Goal: Task Accomplishment & Management: Manage account settings

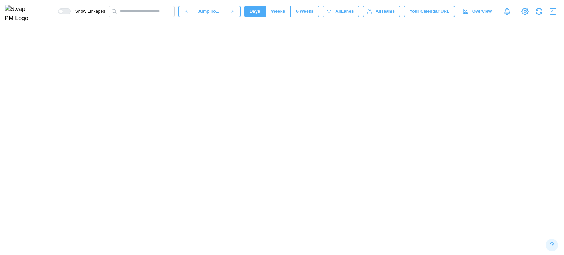
scroll to position [0, 8259]
click at [5, 198] on canvas at bounding box center [282, 143] width 564 height 224
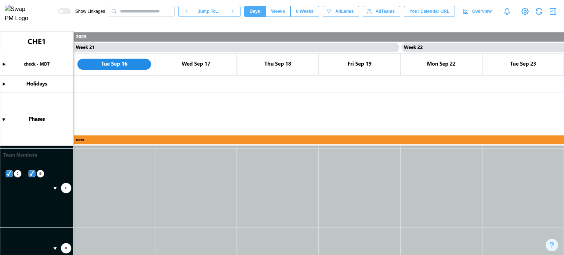
scroll to position [178, 0]
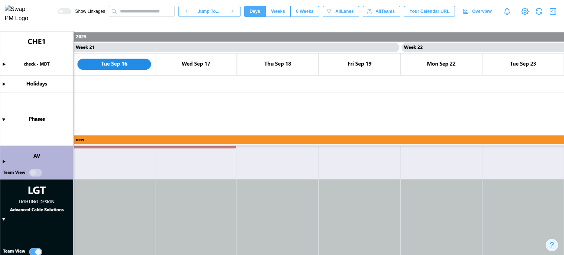
click at [4, 218] on canvas at bounding box center [282, 143] width 564 height 224
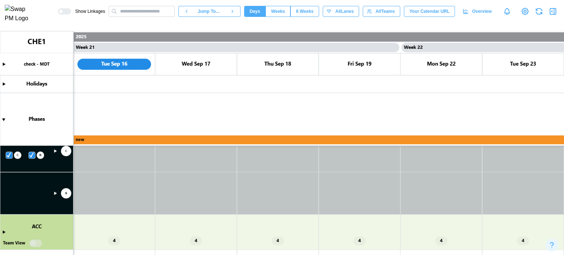
scroll to position [226, 0]
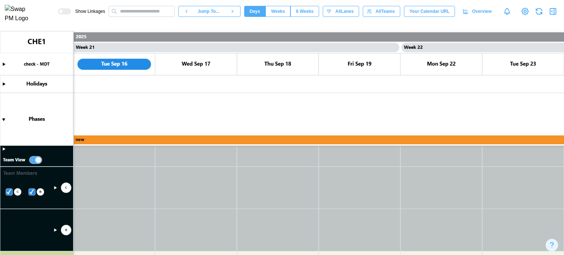
click at [2, 149] on canvas at bounding box center [282, 143] width 564 height 224
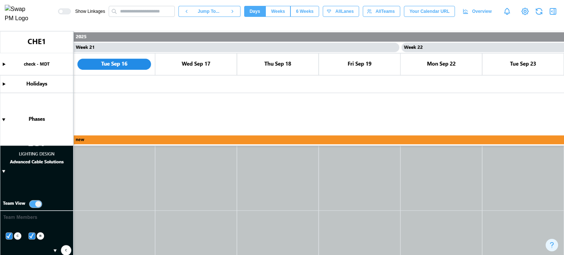
click at [3, 170] on canvas at bounding box center [282, 143] width 564 height 224
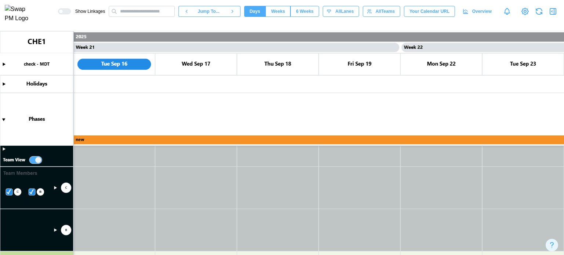
click at [36, 159] on canvas at bounding box center [282, 143] width 564 height 224
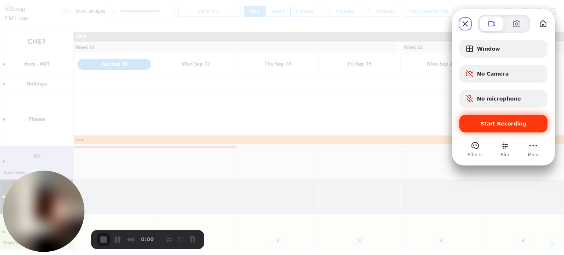
click at [498, 123] on span "Start Recording" at bounding box center [504, 124] width 46 height 6
click at [466, 27] on button "Close" at bounding box center [465, 24] width 12 height 12
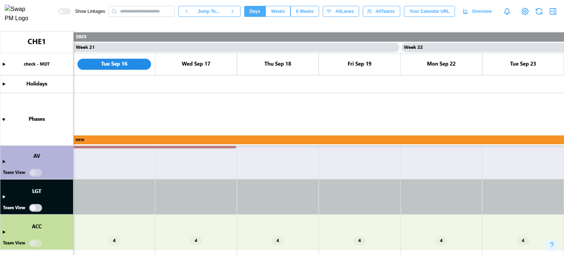
click at [34, 206] on canvas at bounding box center [282, 143] width 564 height 224
click at [4, 196] on canvas at bounding box center [282, 143] width 564 height 224
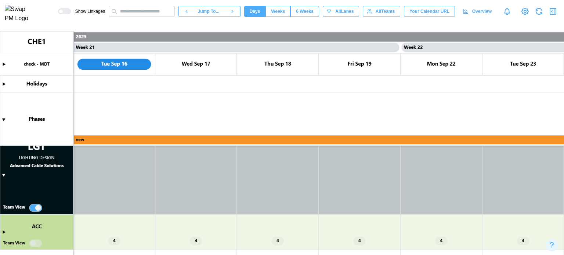
click at [31, 207] on canvas at bounding box center [282, 143] width 564 height 224
click at [33, 207] on canvas at bounding box center [282, 143] width 564 height 224
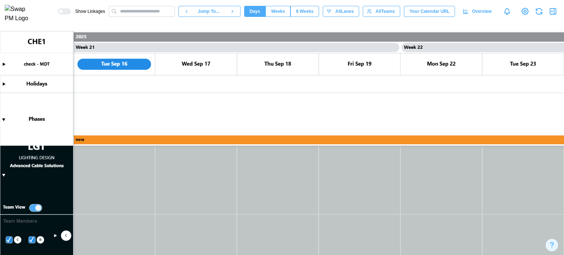
scroll to position [295, 0]
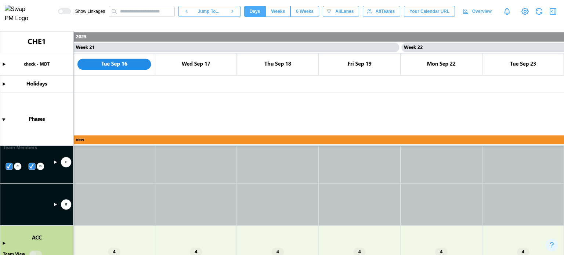
click at [57, 204] on canvas at bounding box center [282, 143] width 564 height 224
click at [56, 204] on canvas at bounding box center [282, 143] width 564 height 224
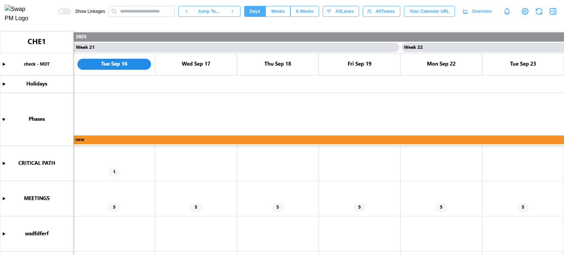
scroll to position [144, 0]
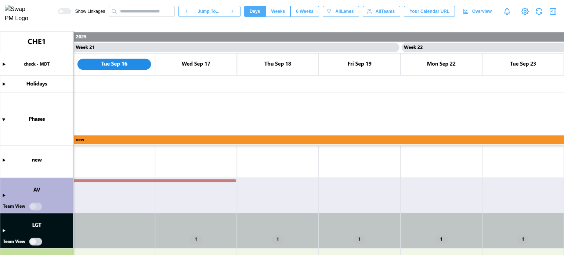
click at [4, 232] on canvas at bounding box center [282, 143] width 564 height 224
click at [37, 242] on canvas at bounding box center [282, 143] width 564 height 224
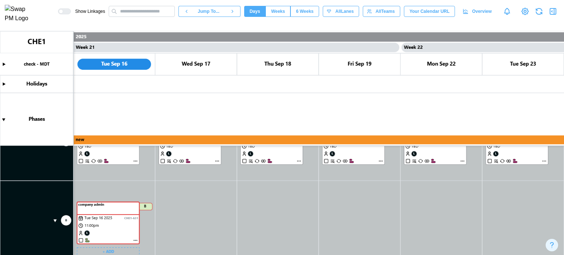
scroll to position [254, 0]
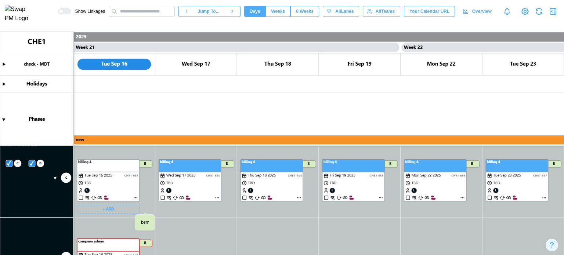
click at [135, 197] on canvas at bounding box center [282, 143] width 564 height 224
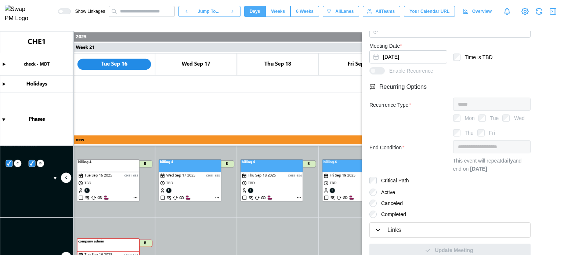
scroll to position [311, 0]
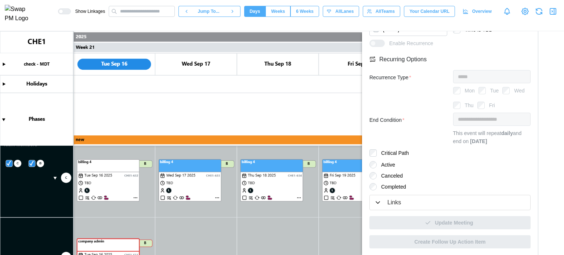
click at [400, 201] on div "Links" at bounding box center [394, 202] width 14 height 9
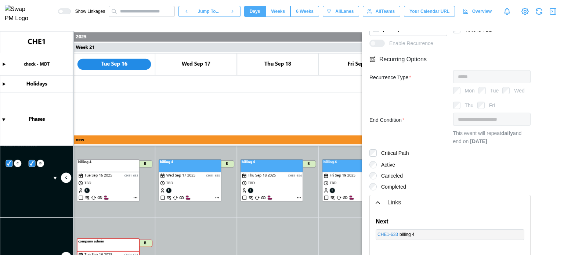
click at [382, 204] on div "Links" at bounding box center [450, 202] width 152 height 9
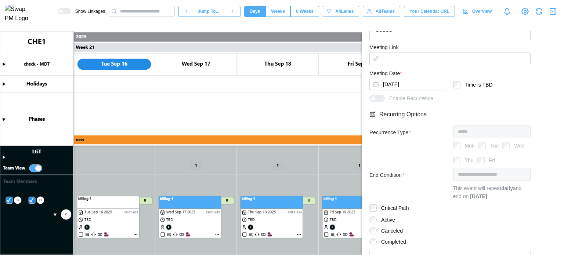
scroll to position [91, 0]
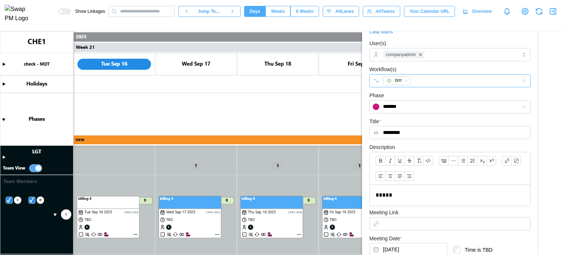
click at [435, 75] on div "brrr" at bounding box center [442, 81] width 123 height 12
click at [437, 81] on div "brrr" at bounding box center [442, 81] width 123 height 12
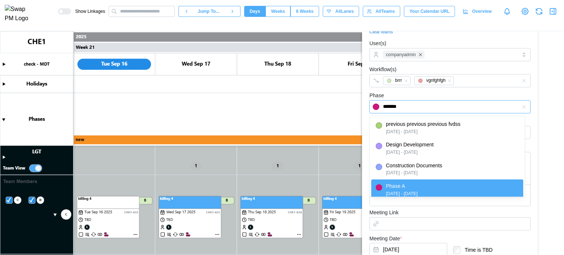
click at [432, 104] on input "*******" at bounding box center [449, 106] width 161 height 13
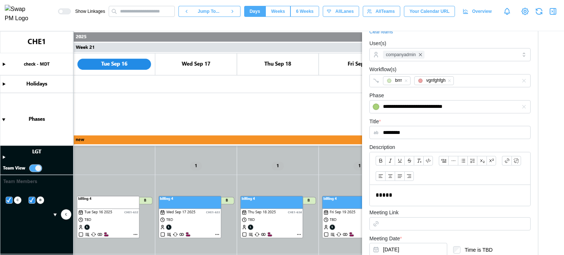
click at [436, 96] on div "**********" at bounding box center [449, 102] width 161 height 22
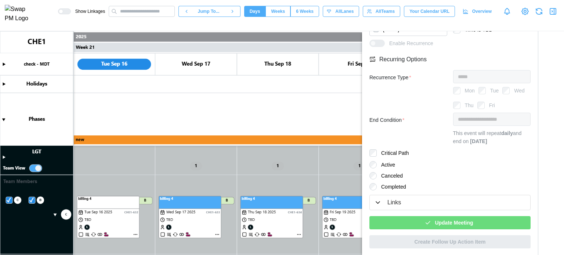
click at [481, 219] on div "Update Meeting" at bounding box center [448, 223] width 149 height 12
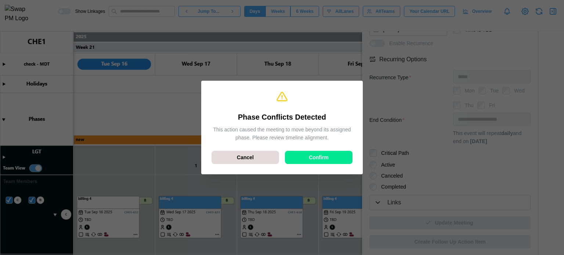
click at [318, 159] on span "Confirm" at bounding box center [319, 157] width 20 height 12
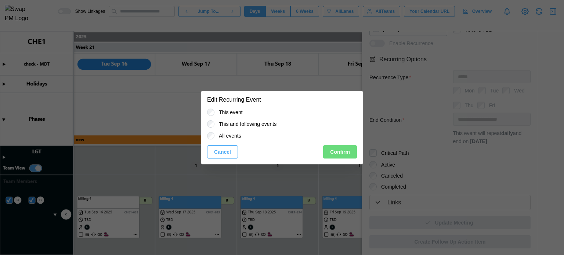
click at [339, 151] on span "Confirm" at bounding box center [340, 152] width 20 height 12
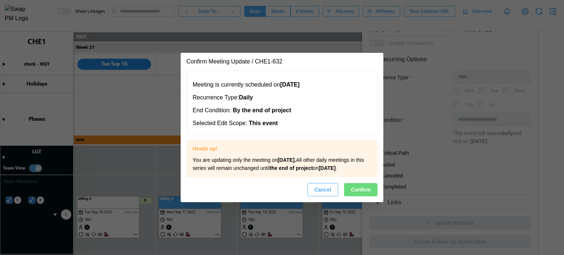
click at [373, 196] on button "Confirm" at bounding box center [361, 189] width 34 height 13
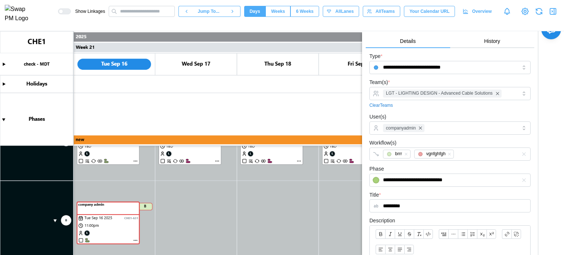
scroll to position [0, 0]
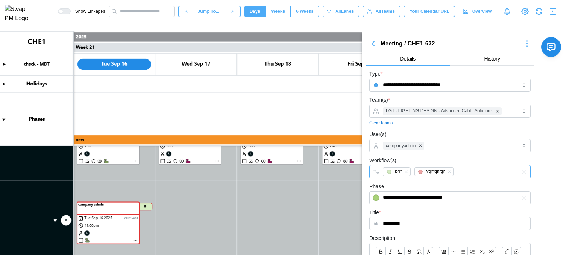
click at [467, 169] on div "brrr vgnfghfgh" at bounding box center [442, 172] width 123 height 12
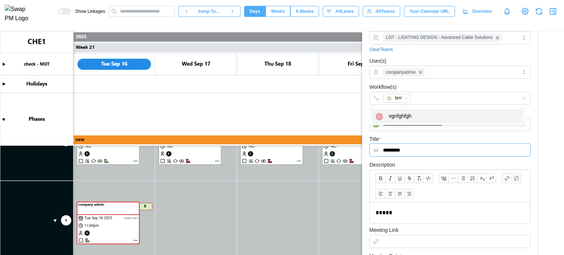
click at [430, 155] on input "*********" at bounding box center [449, 150] width 161 height 13
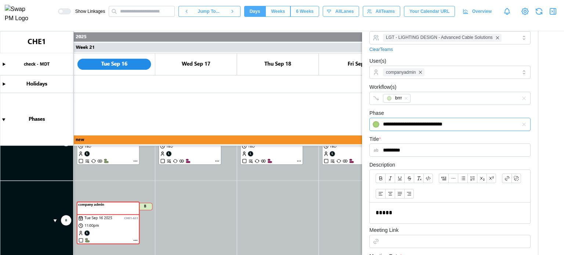
click at [425, 128] on input "**********" at bounding box center [449, 124] width 161 height 13
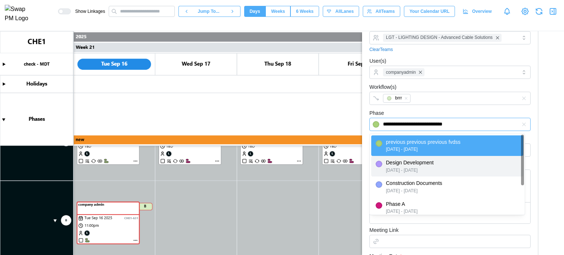
type input "**********"
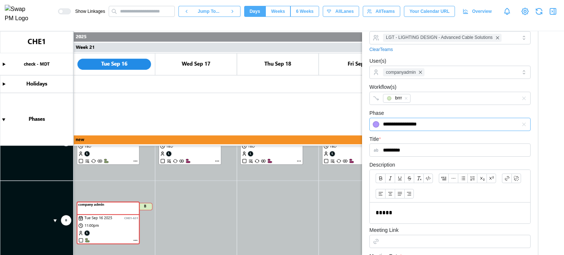
scroll to position [294, 0]
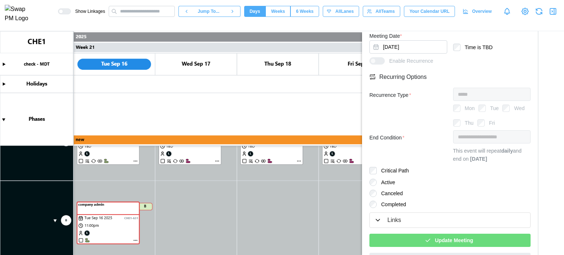
click at [473, 245] on div "Update Meeting" at bounding box center [448, 240] width 149 height 12
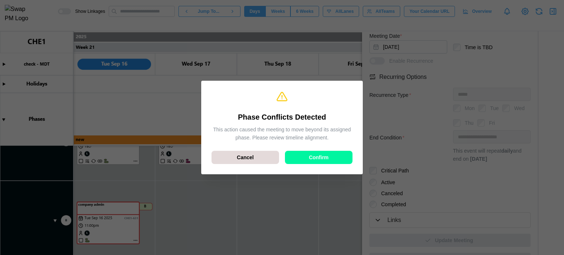
click at [323, 165] on div "Phase Conflicts Detected This action caused the meeting to move beyond its assi…" at bounding box center [282, 128] width 150 height 82
click at [325, 159] on span "Confirm" at bounding box center [319, 157] width 20 height 12
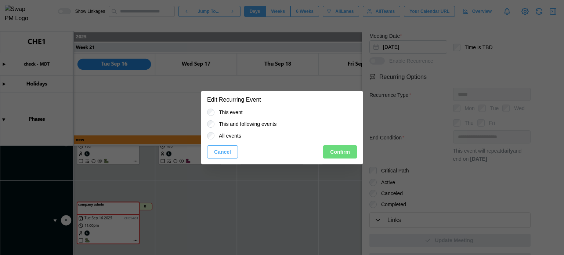
click at [325, 159] on div "This event This and following events All events Cancel Confirm" at bounding box center [282, 137] width 162 height 56
click at [332, 153] on span "Confirm" at bounding box center [340, 152] width 20 height 12
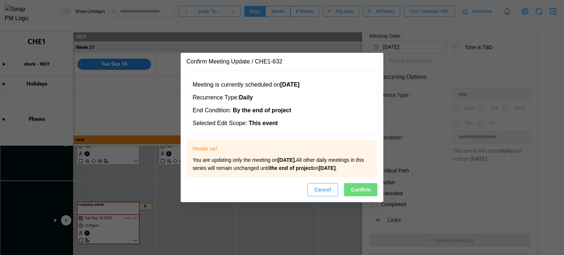
click at [355, 196] on span "Confirm" at bounding box center [361, 190] width 20 height 12
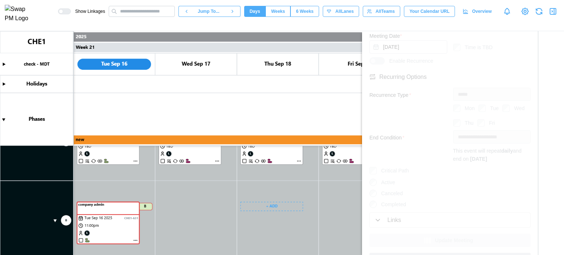
scroll to position [254, 0]
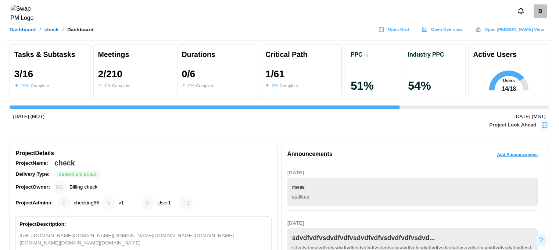
scroll to position [0, 1361]
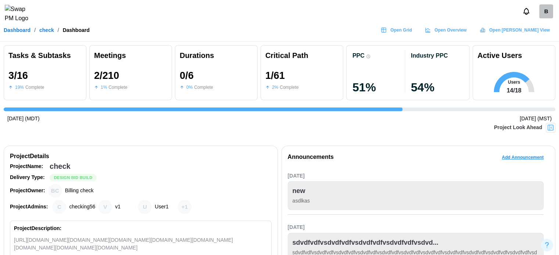
click at [545, 16] on div "B" at bounding box center [546, 11] width 14 height 14
click at [540, 37] on link "My Profile" at bounding box center [536, 31] width 40 height 15
